Goal: Task Accomplishment & Management: Manage account settings

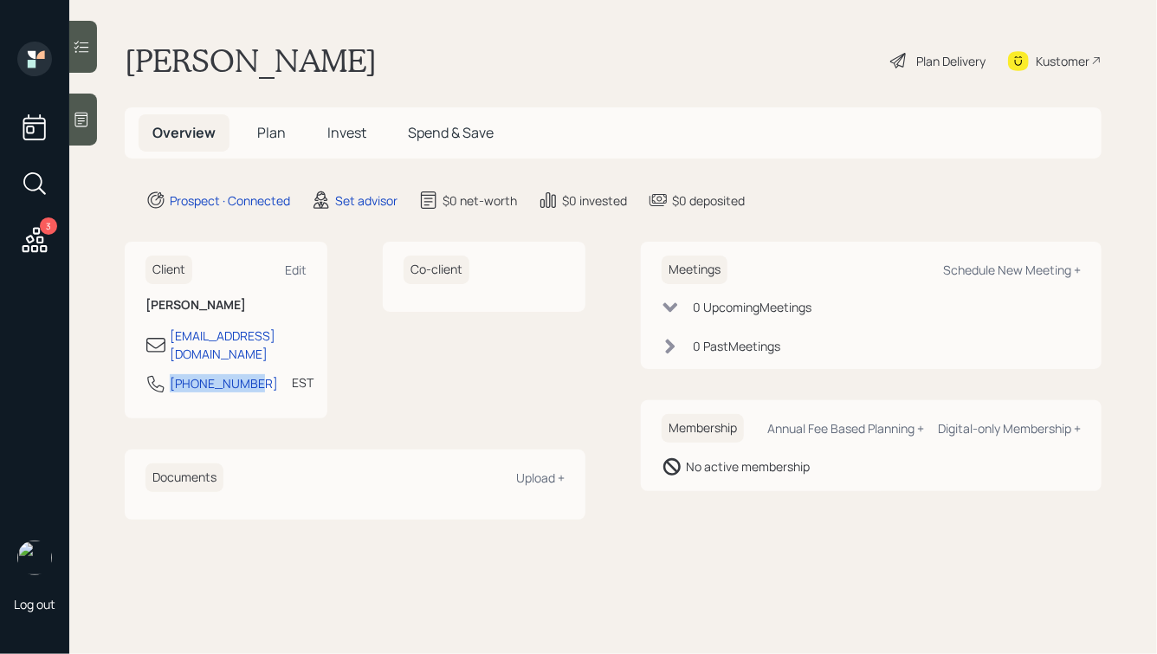
drag, startPoint x: 255, startPoint y: 368, endPoint x: 157, endPoint y: 368, distance: 97.9
click at [157, 373] on div "[PHONE_NUMBER] EST Currently 9:13 AM" at bounding box center [226, 388] width 161 height 31
copy div "[PHONE_NUMBER]"
click at [1035, 260] on div "Meetings Schedule New Meeting +" at bounding box center [871, 270] width 419 height 29
click at [1012, 268] on div "Schedule New Meeting +" at bounding box center [1012, 270] width 138 height 16
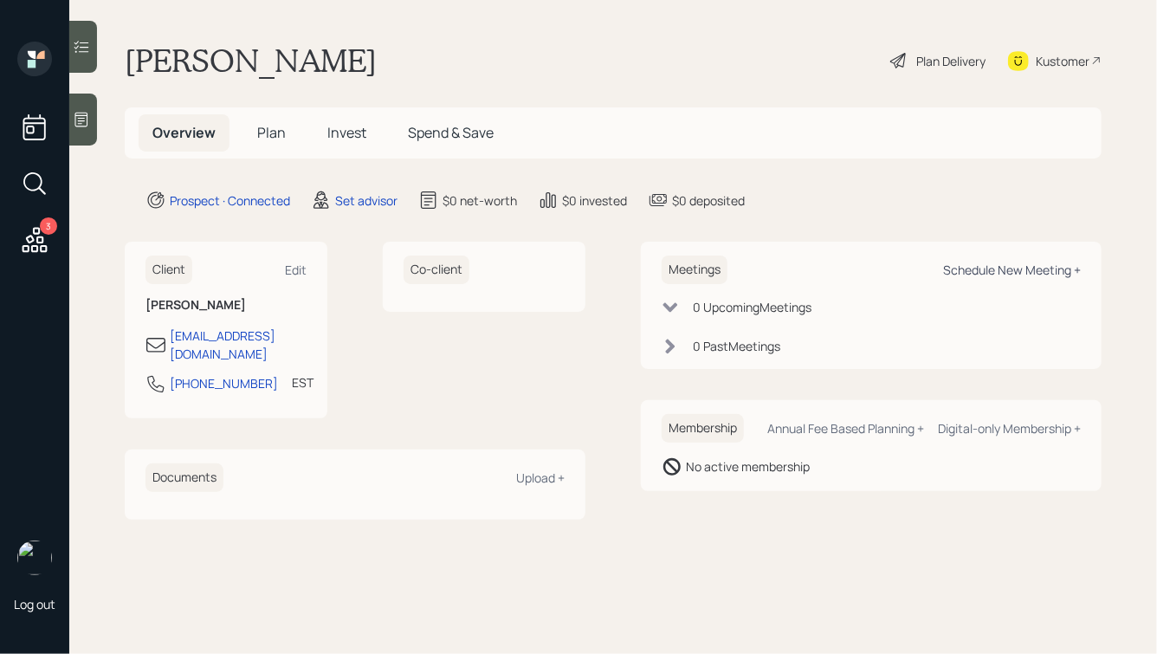
select select "round-[PERSON_NAME]"
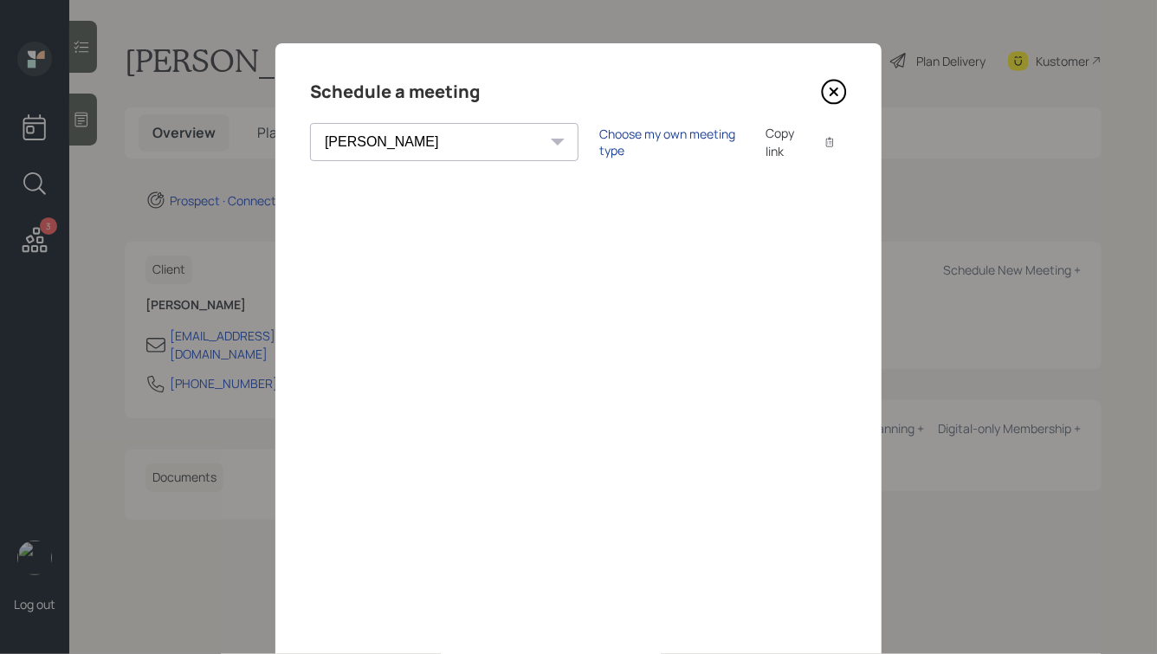
click at [599, 138] on div "Choose my own meeting type" at bounding box center [672, 142] width 146 height 33
